Goal: Information Seeking & Learning: Learn about a topic

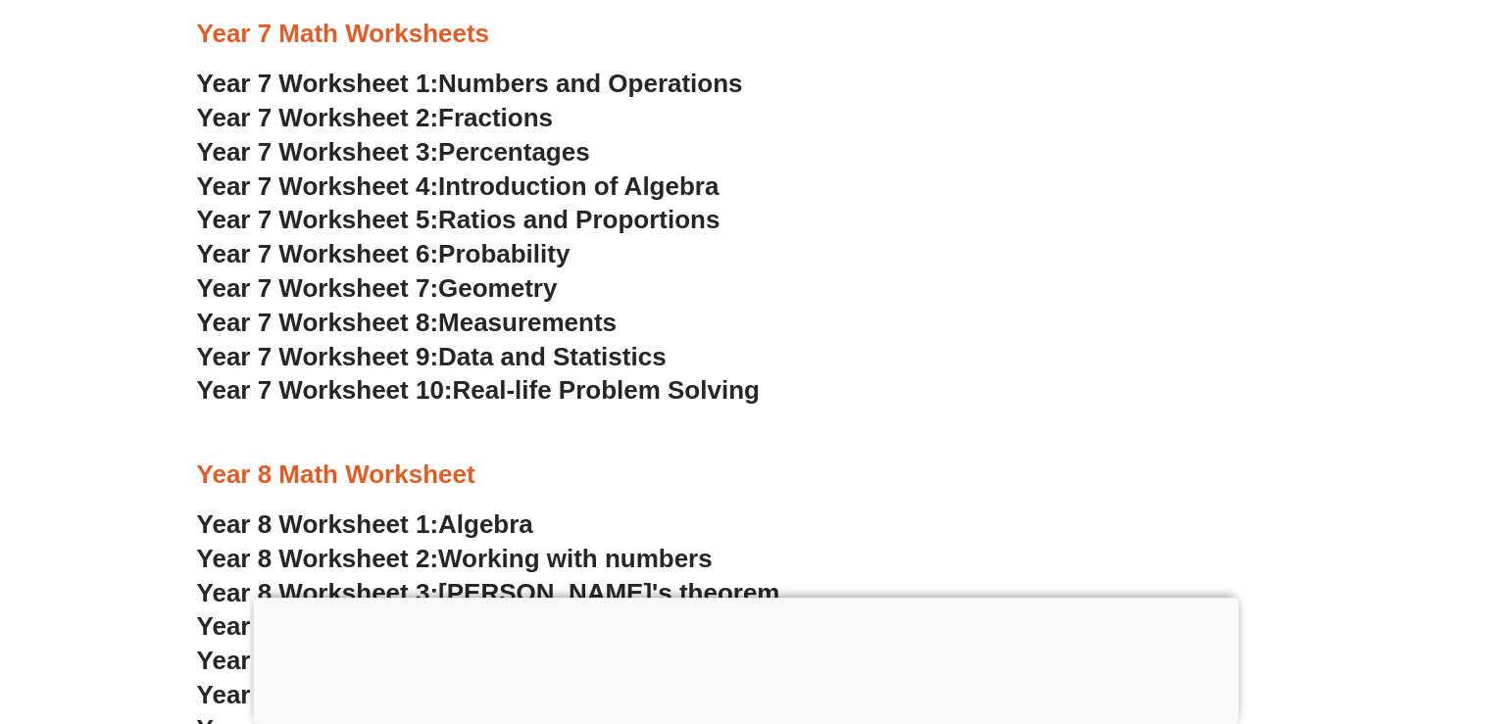
scroll to position [5971, 0]
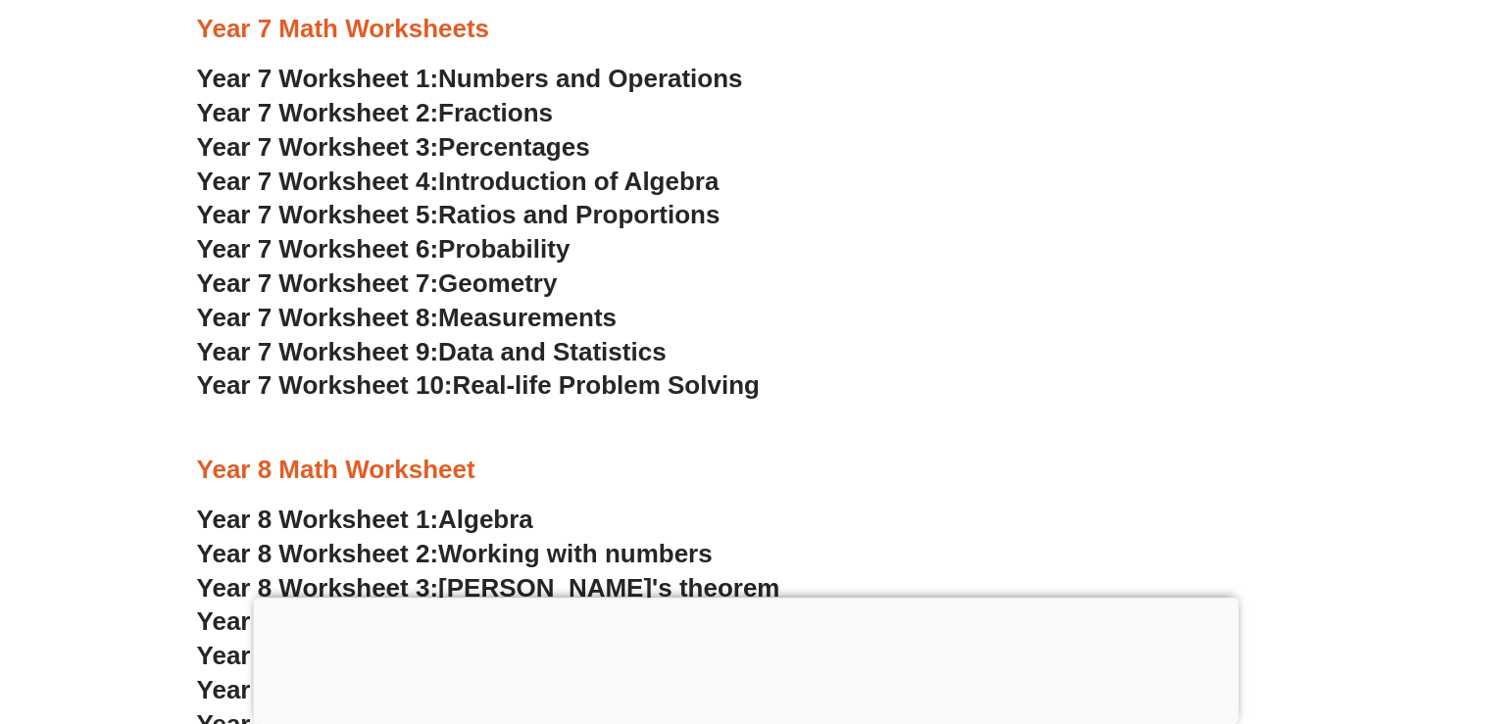
click at [574, 187] on span "Introduction of Algebra" at bounding box center [578, 181] width 280 height 29
click at [611, 381] on span "Real-life Problem Solving" at bounding box center [605, 384] width 307 height 29
click at [580, 166] on h3 "Year 7 Worksheet 4: Introduction of Algebra" at bounding box center [746, 182] width 1098 height 33
click at [580, 175] on span "Introduction of Algebra" at bounding box center [578, 181] width 280 height 29
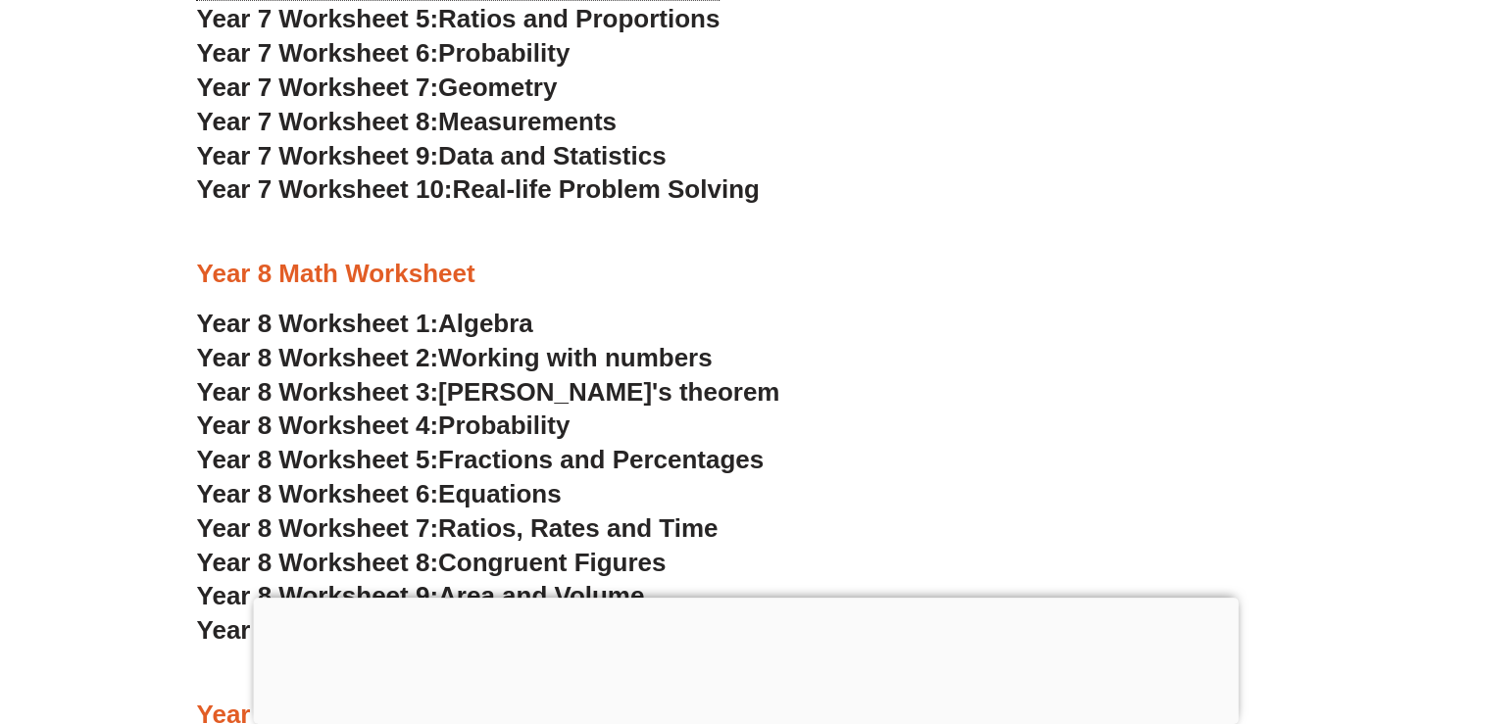
scroll to position [6069, 0]
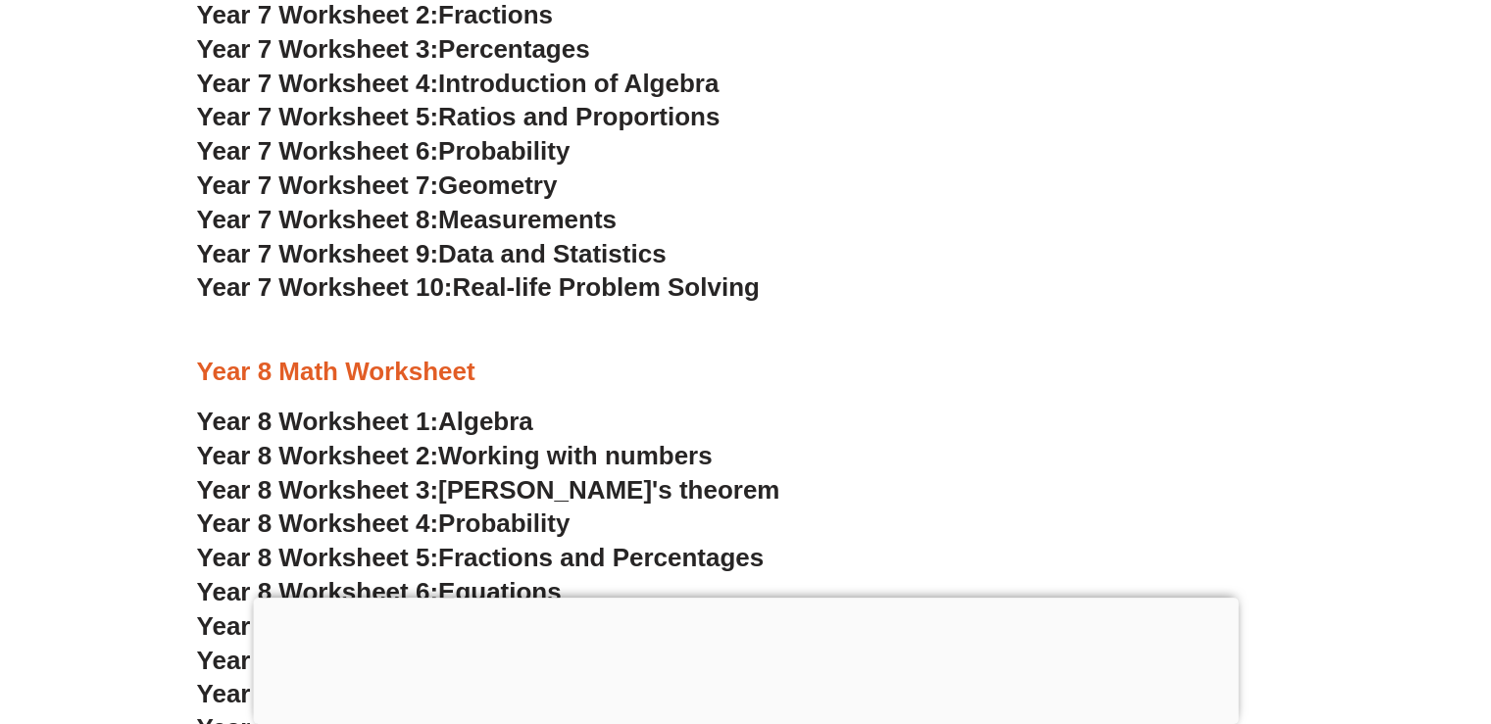
click at [500, 178] on span "Geometry" at bounding box center [497, 185] width 119 height 29
click at [596, 118] on span "Ratios and Proportions" at bounding box center [578, 116] width 281 height 29
click at [531, 226] on span "Measurements" at bounding box center [527, 219] width 178 height 29
click at [526, 256] on span "Data and Statistics" at bounding box center [552, 253] width 228 height 29
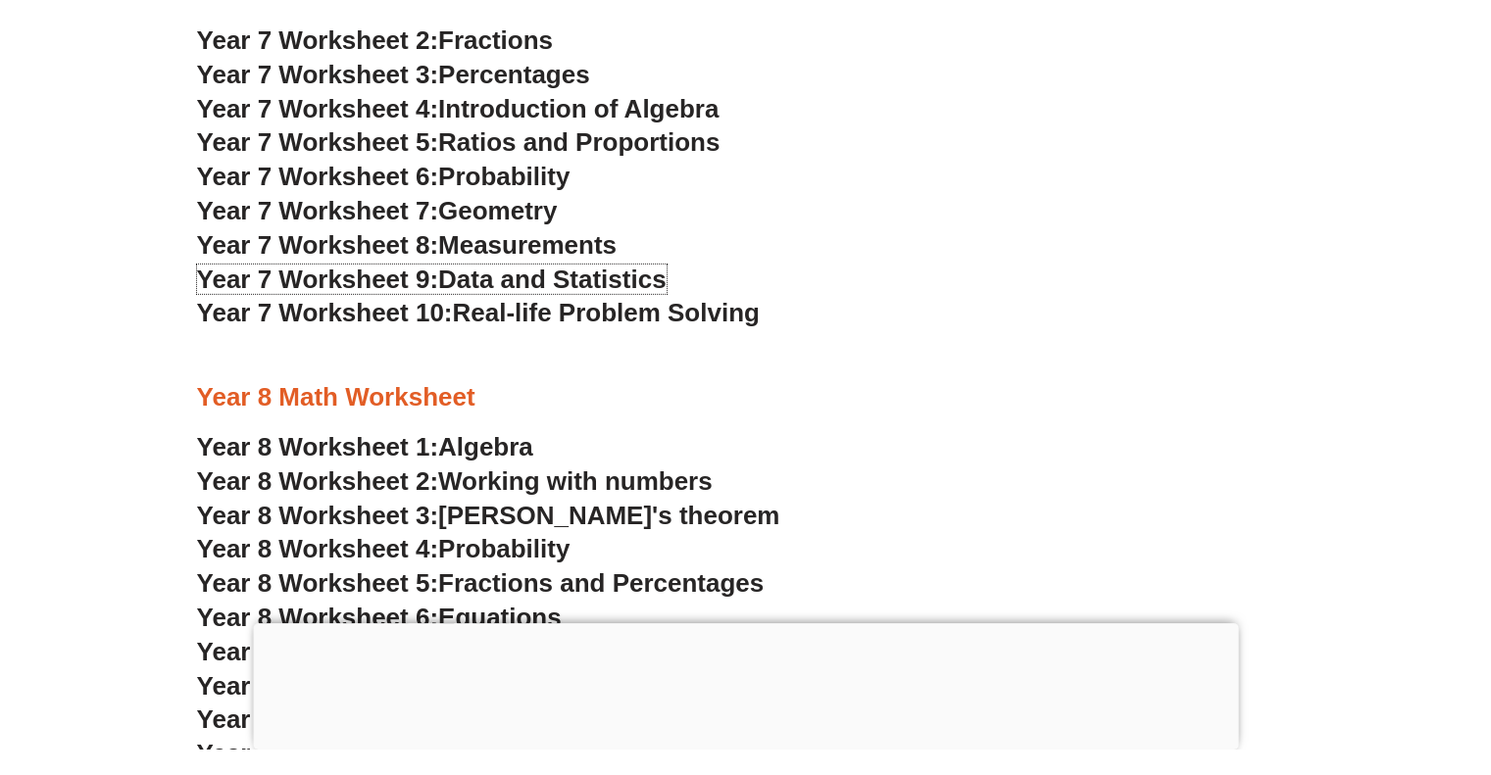
scroll to position [5971, 0]
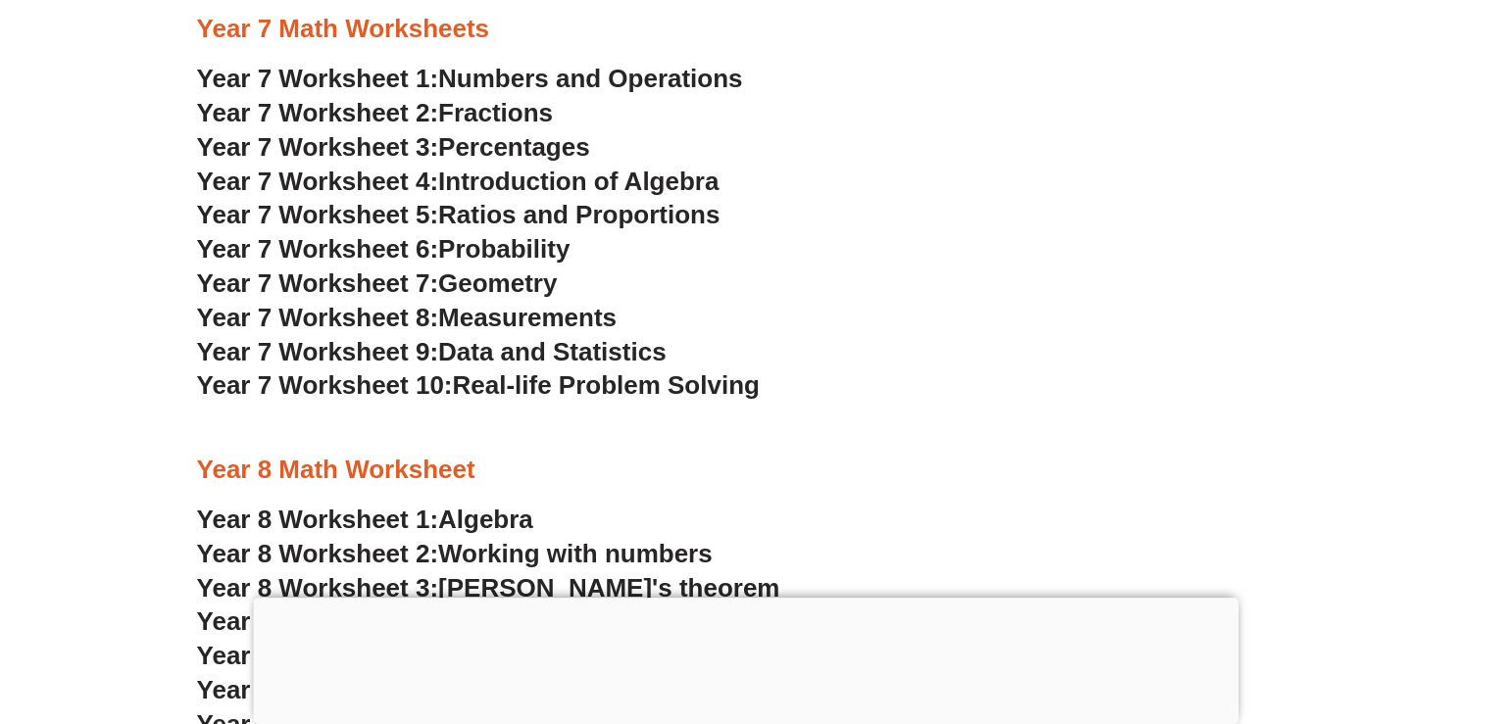
click at [554, 77] on span "Numbers and Operations" at bounding box center [590, 78] width 304 height 29
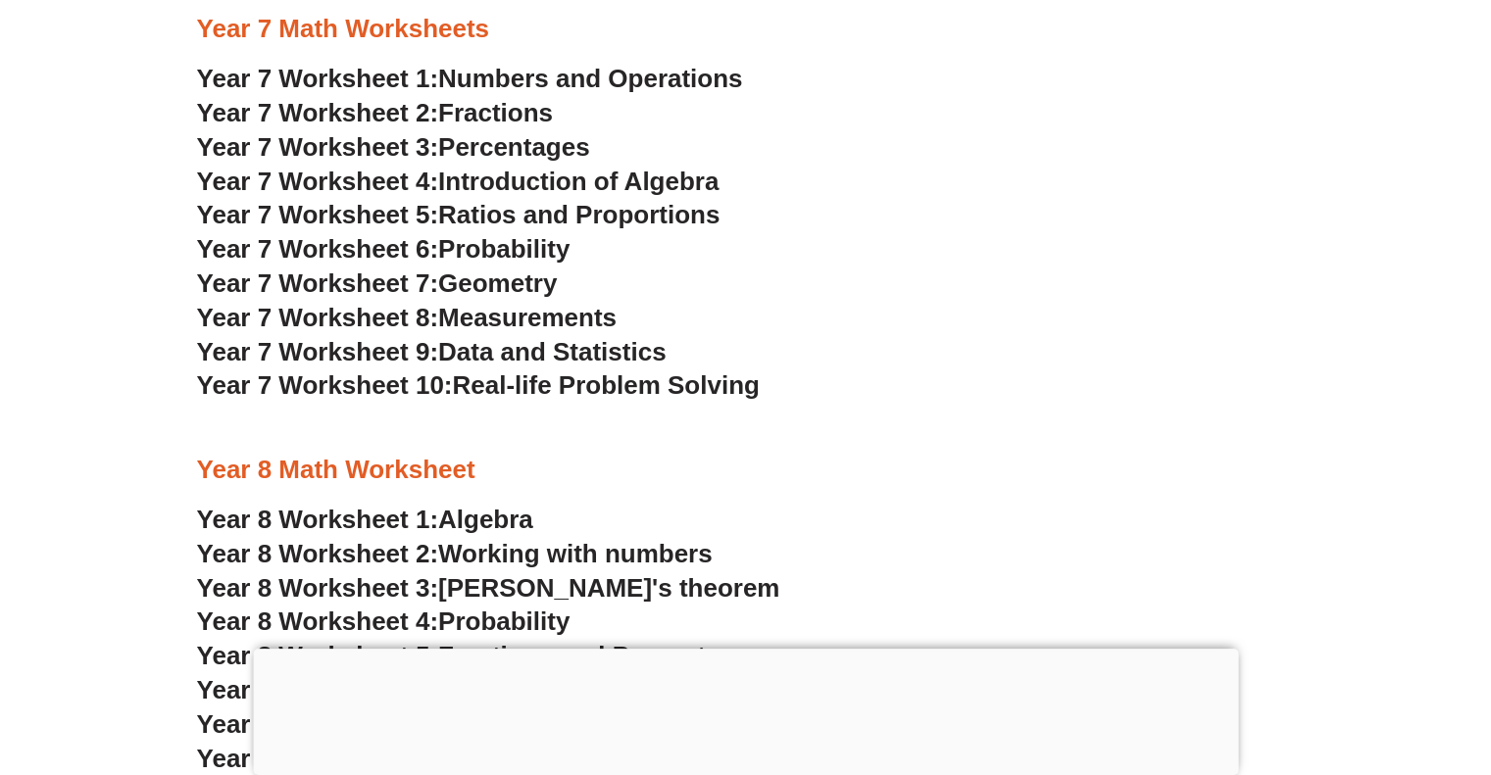
click at [588, 320] on span "Measurements" at bounding box center [527, 317] width 178 height 29
click at [600, 350] on span "Data and Statistics" at bounding box center [552, 351] width 228 height 29
click at [532, 117] on span "Fractions" at bounding box center [495, 112] width 115 height 29
click at [517, 155] on span "Percentages" at bounding box center [514, 146] width 152 height 29
click at [557, 317] on span "Measurements" at bounding box center [527, 317] width 178 height 29
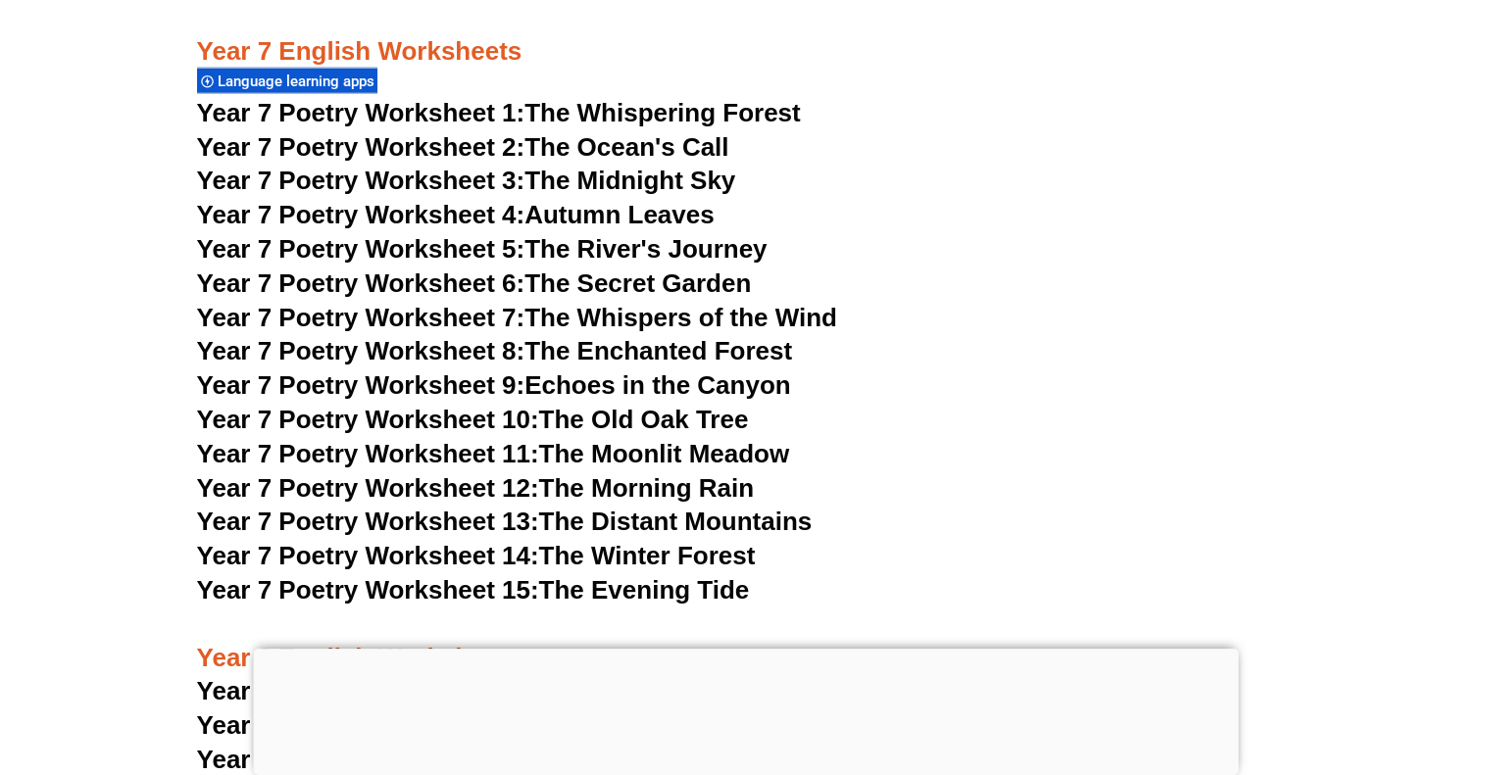
scroll to position [12414, 0]
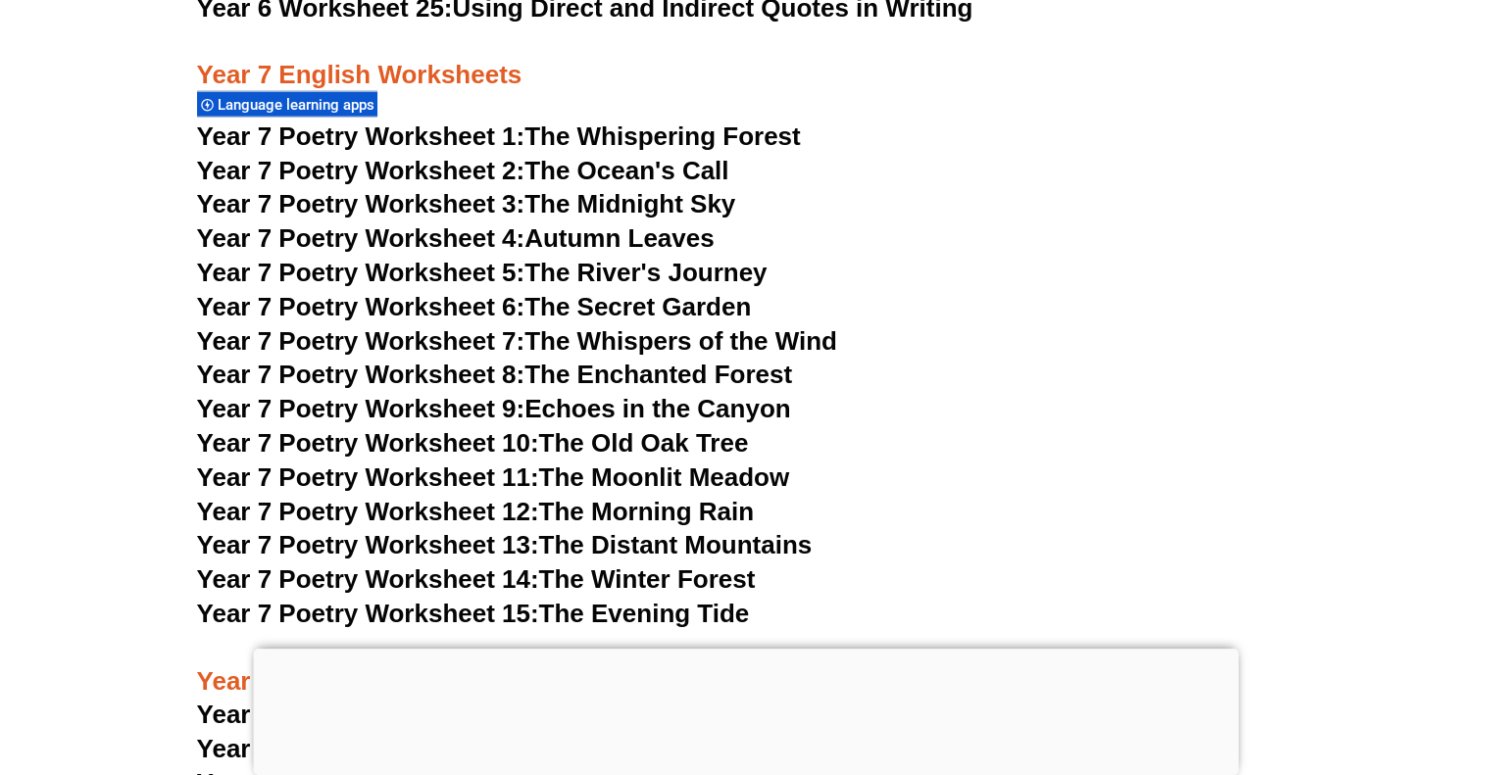
click at [651, 292] on link "Year 7 Poetry Worksheet 6: The Secret Garden" at bounding box center [474, 306] width 555 height 29
click at [615, 428] on link "Year 7 Poetry Worksheet 10: The Old Oak Tree" at bounding box center [473, 442] width 552 height 29
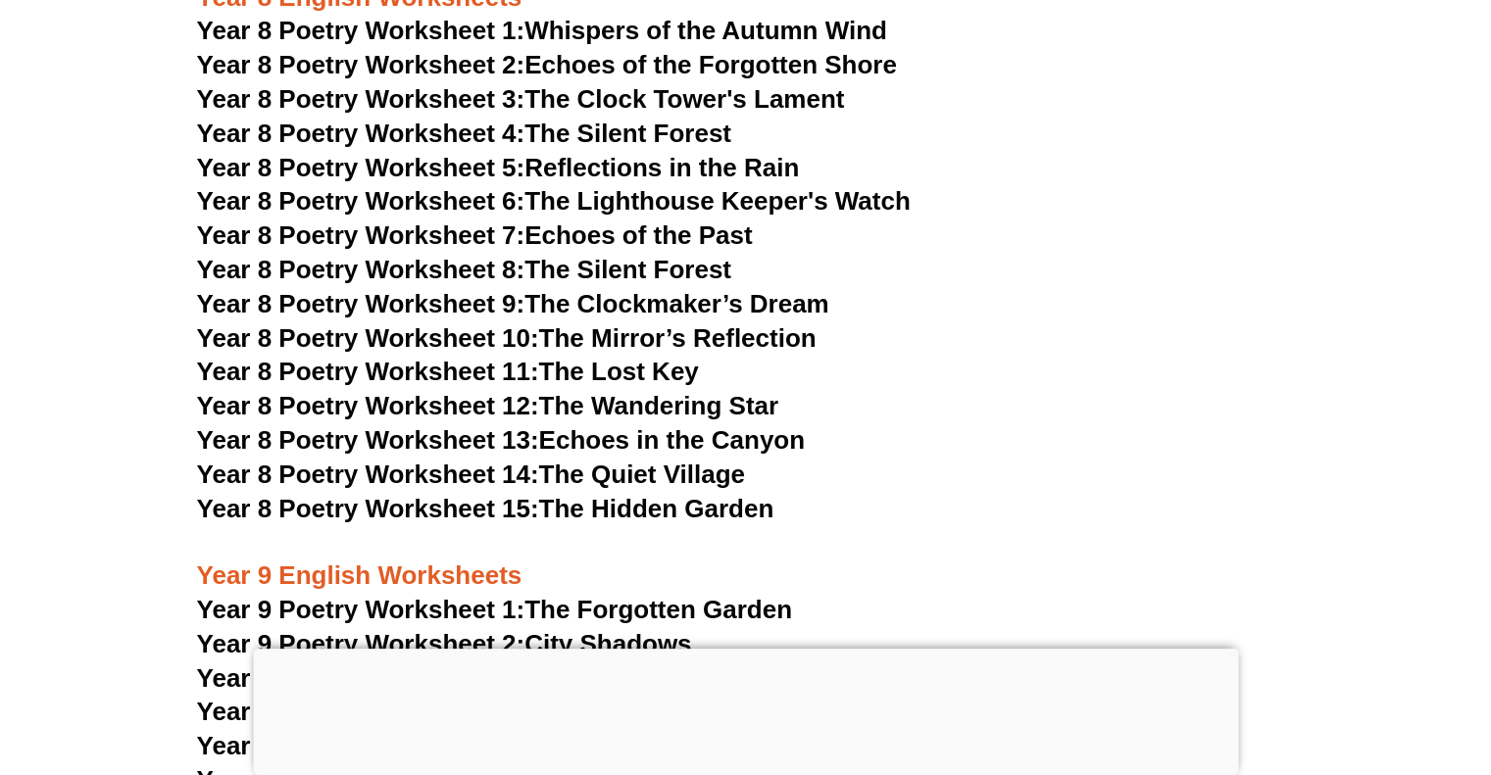
scroll to position [13394, 0]
